Goal: Check status: Check status

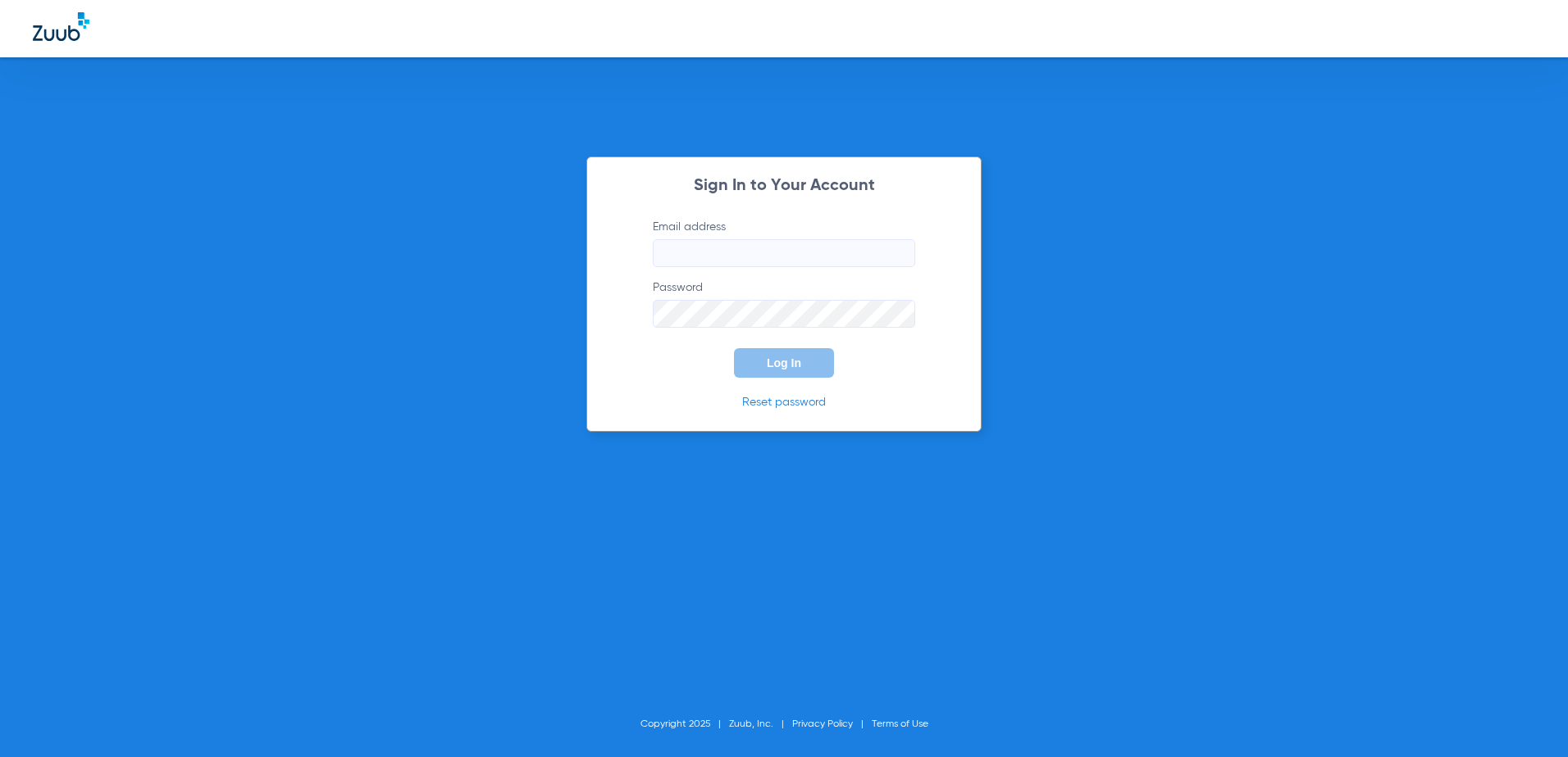
type input "[EMAIL_ADDRESS][DOMAIN_NAME]"
click at [769, 360] on span "Log In" at bounding box center [784, 363] width 34 height 13
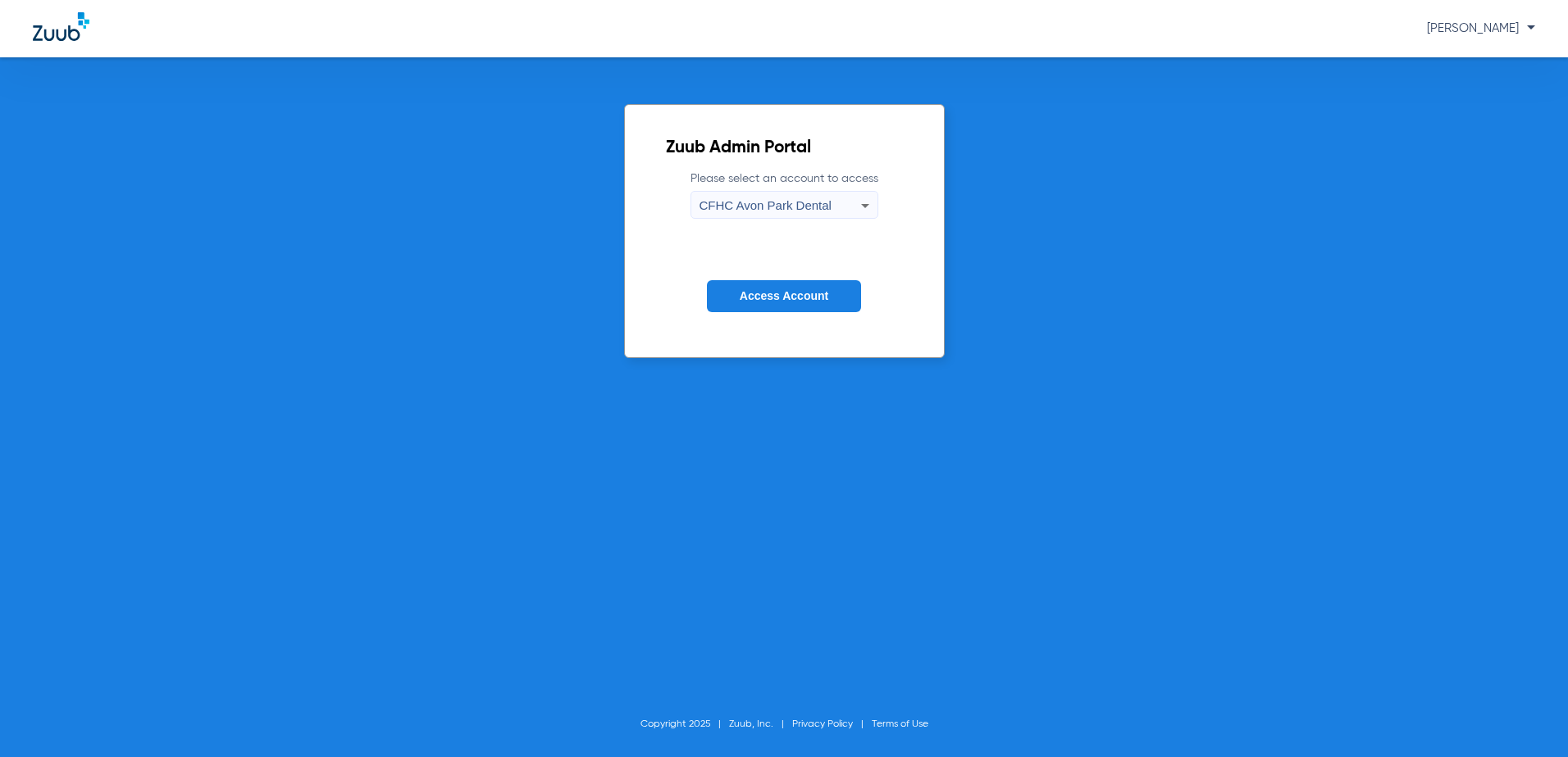
click at [746, 193] on div "CFHC Avon Park Dental" at bounding box center [780, 206] width 162 height 28
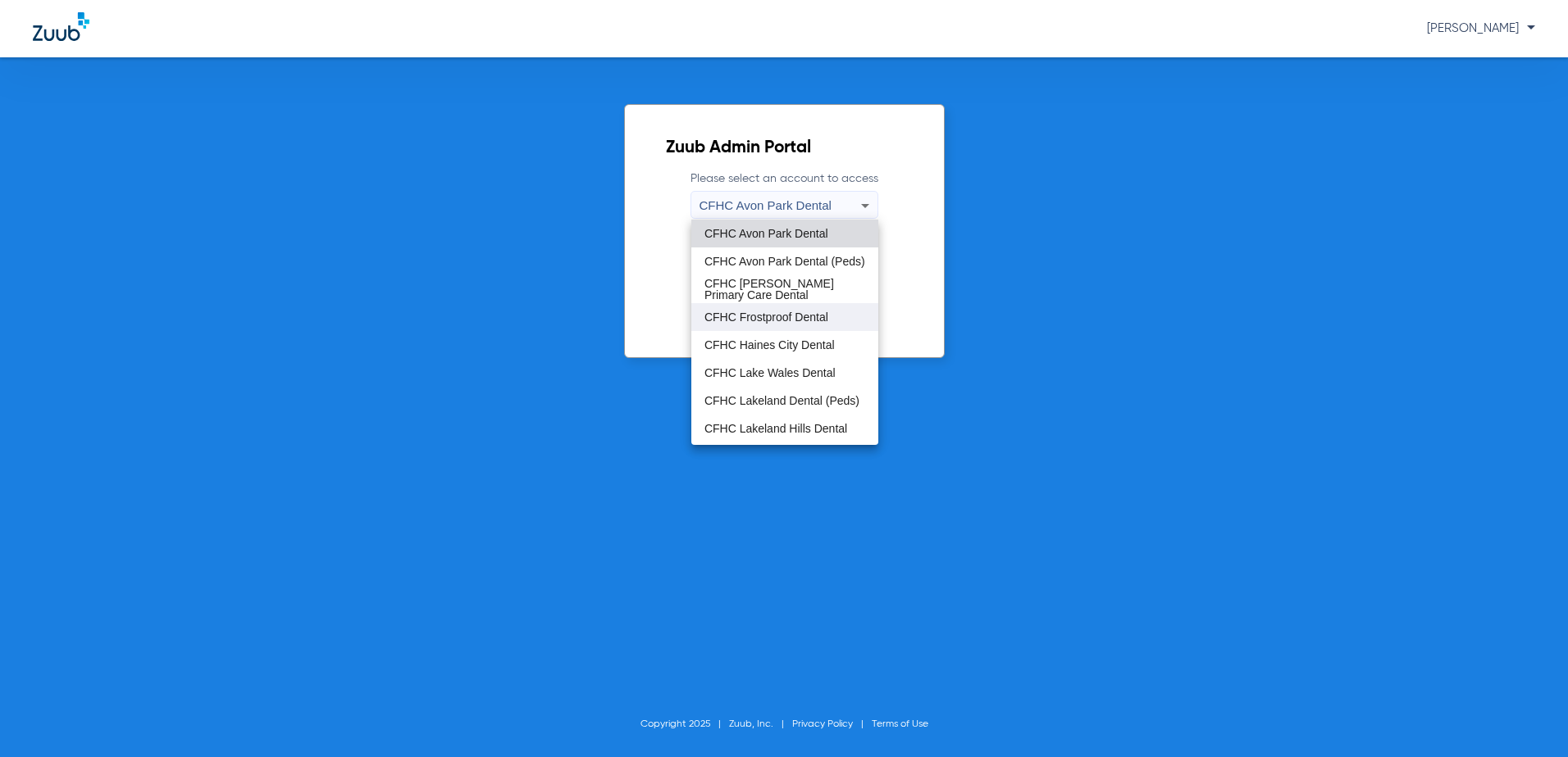
click at [733, 309] on mat-option "CFHC Frostproof Dental" at bounding box center [784, 317] width 187 height 28
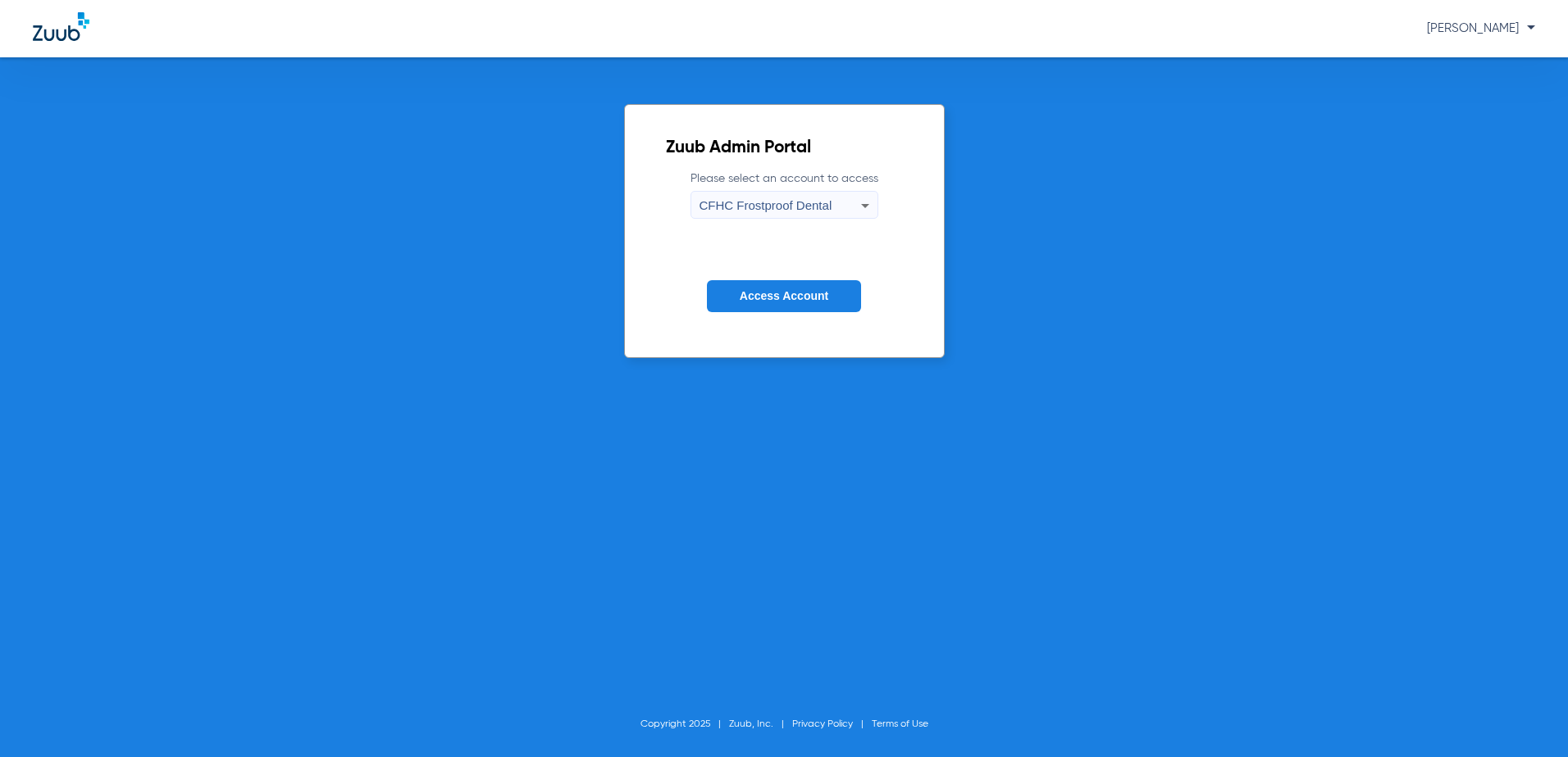
click at [736, 299] on button "Access Account" at bounding box center [784, 296] width 154 height 32
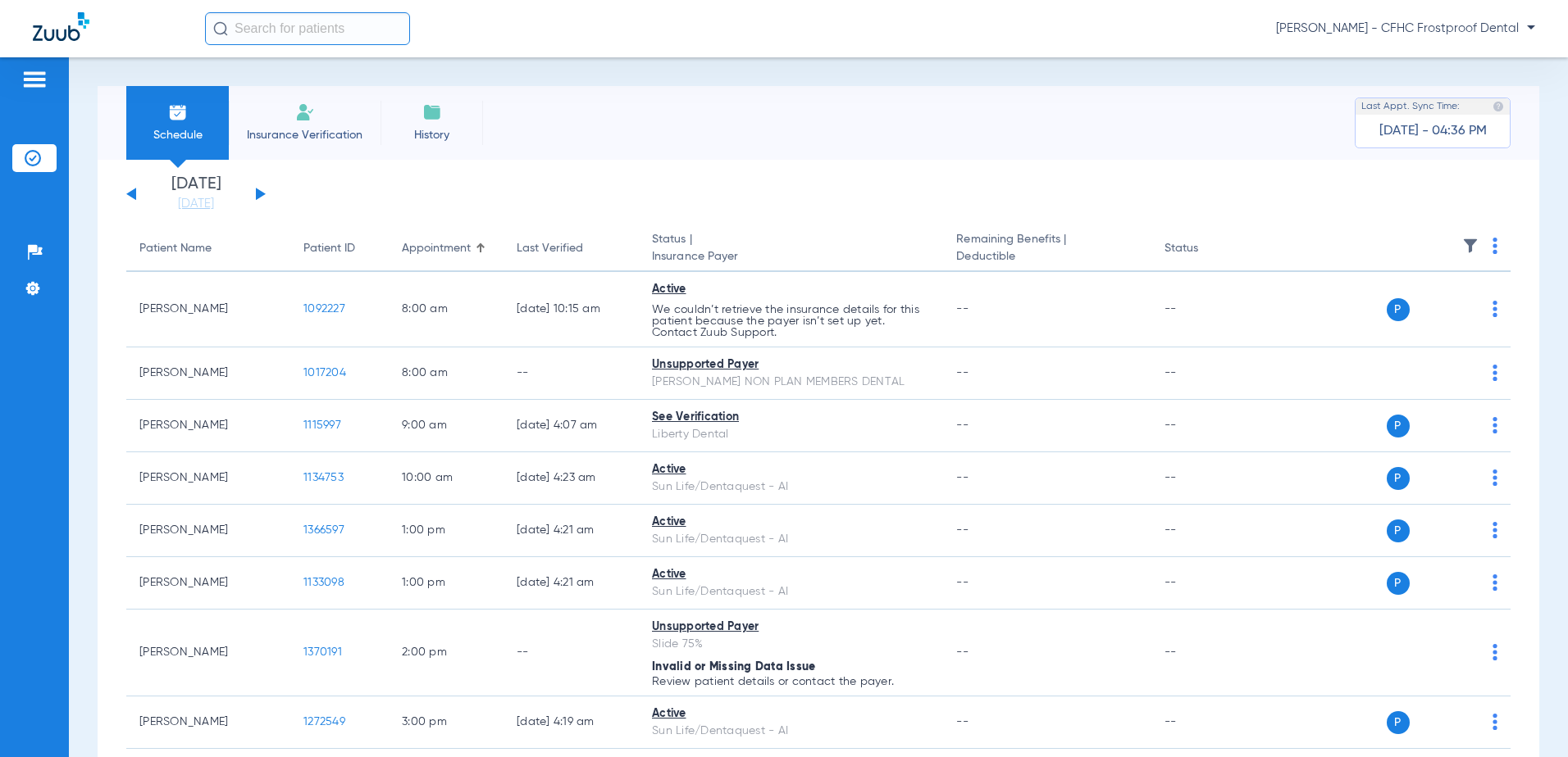
click at [259, 192] on button at bounding box center [260, 194] width 10 height 12
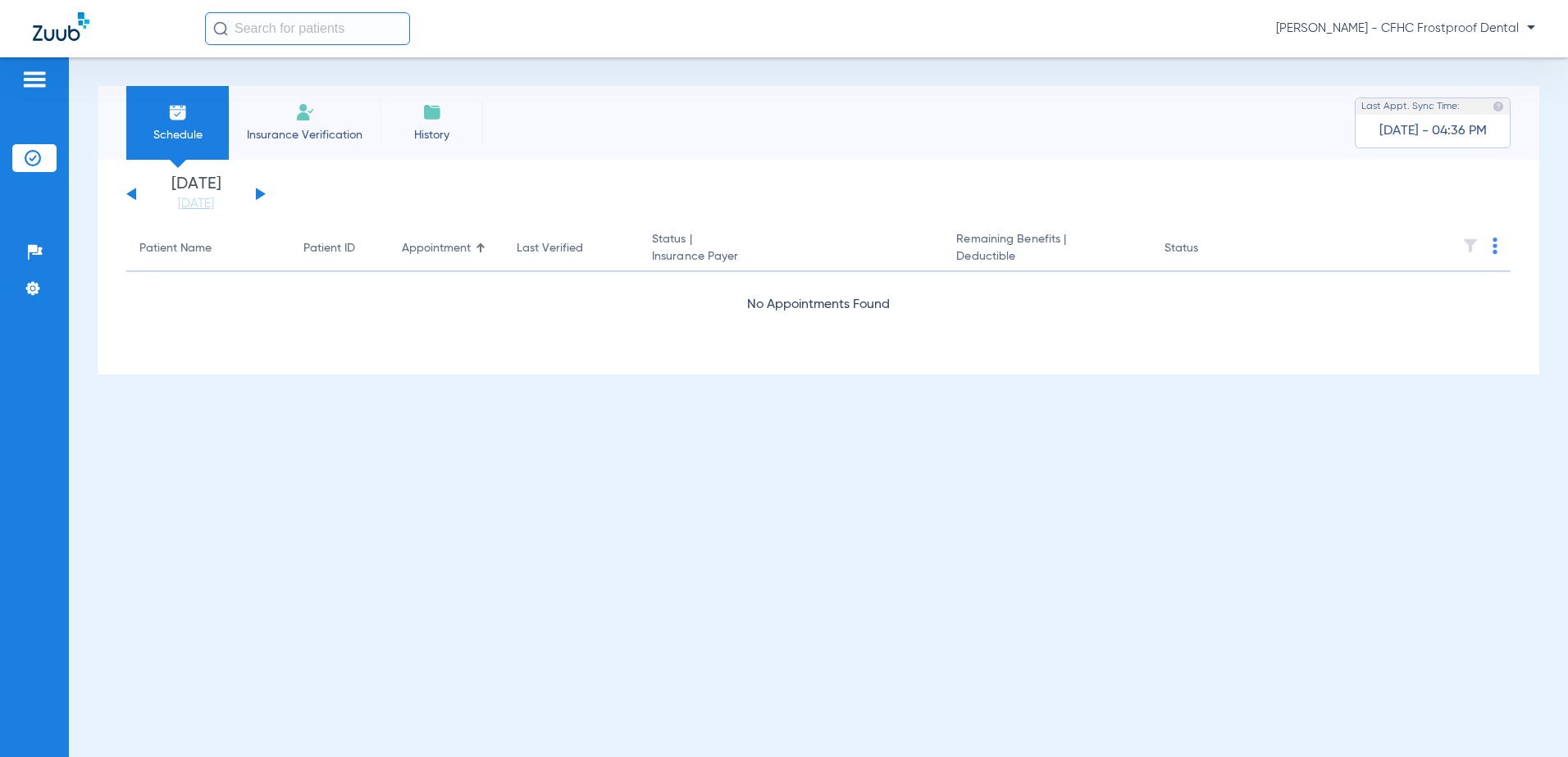
click at [259, 192] on button at bounding box center [260, 194] width 10 height 12
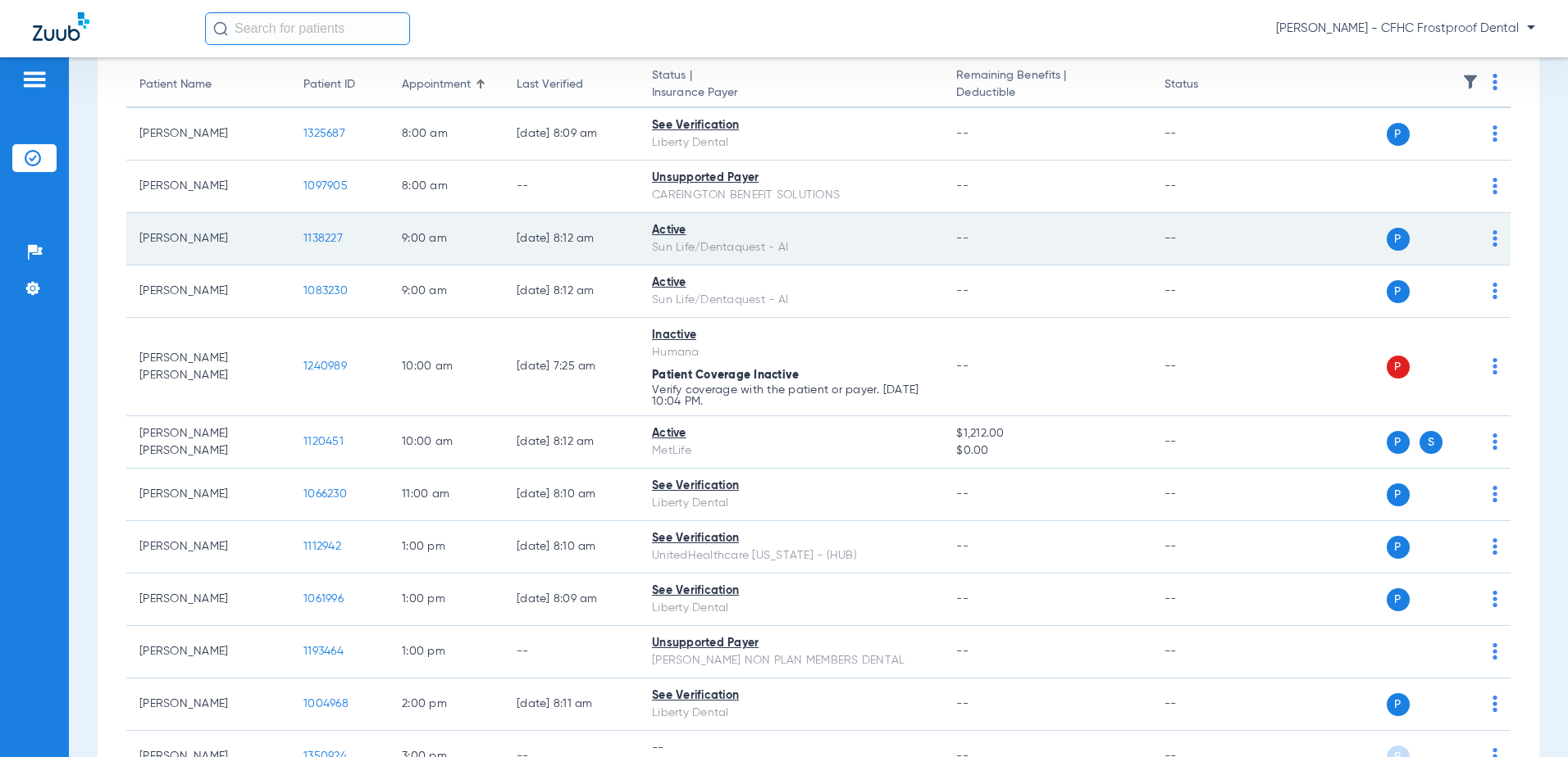
scroll to position [246, 0]
